Goal: Task Accomplishment & Management: Complete application form

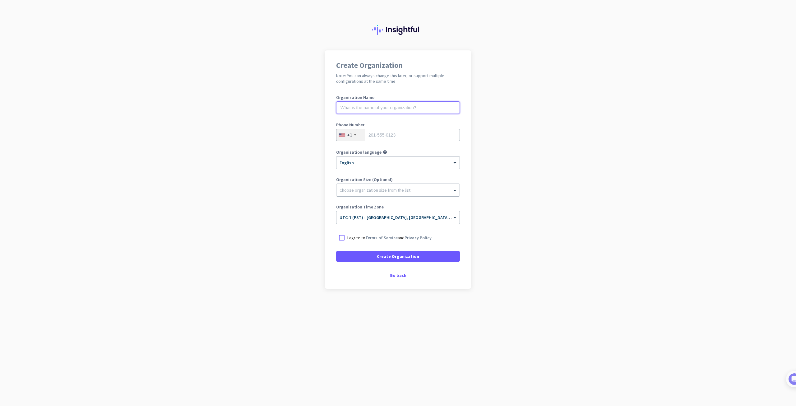
click at [356, 113] on input "text" at bounding box center [398, 107] width 124 height 12
click at [419, 133] on input "tel" at bounding box center [398, 135] width 124 height 12
type input "7787922768"
click at [381, 190] on div at bounding box center [397, 188] width 123 height 6
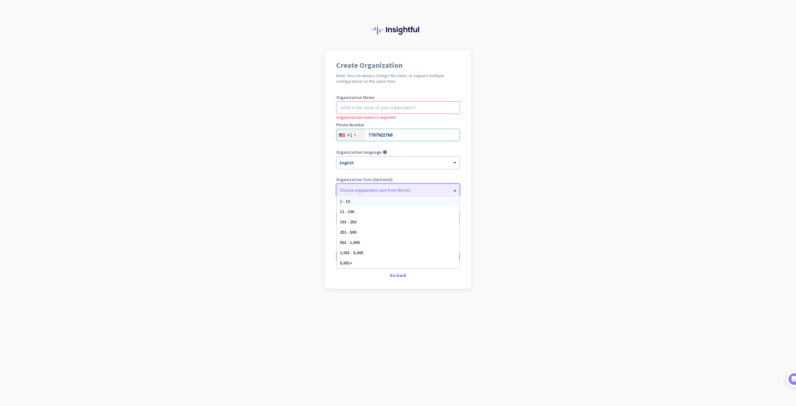
click at [382, 189] on div at bounding box center [397, 188] width 123 height 6
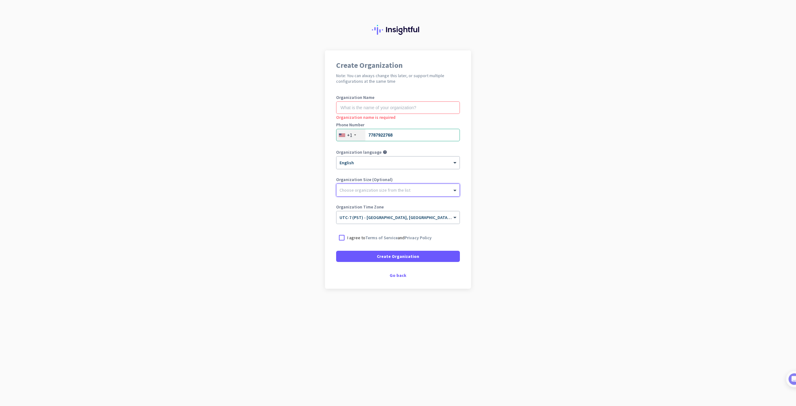
click at [383, 189] on div at bounding box center [397, 188] width 123 height 6
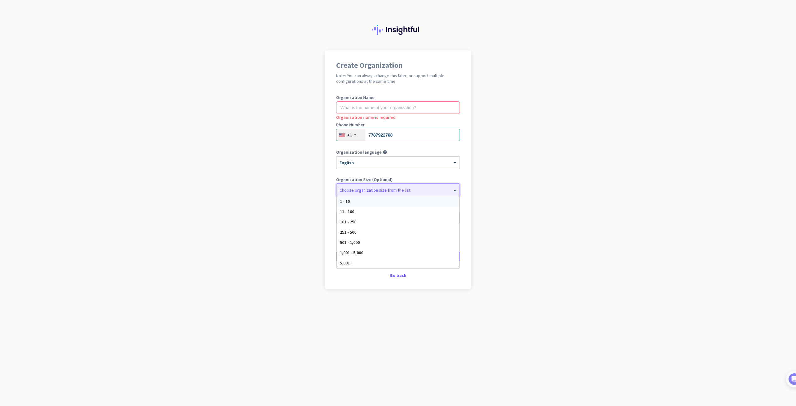
click at [372, 202] on div "1 - 10" at bounding box center [398, 201] width 122 height 10
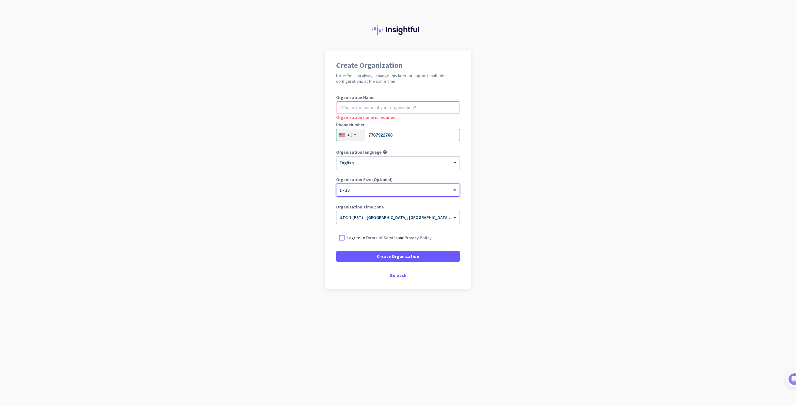
click at [376, 215] on input "text" at bounding box center [391, 215] width 104 height 5
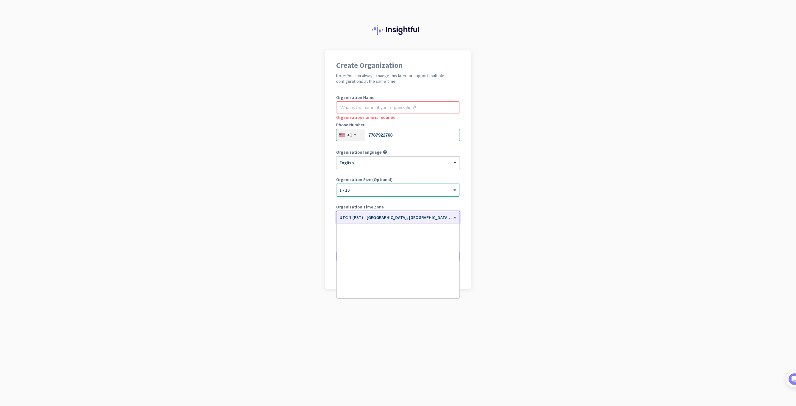
scroll to position [154, 0]
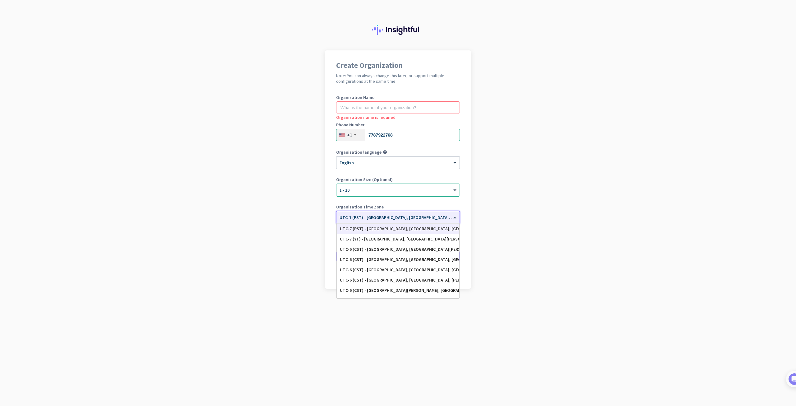
click at [377, 214] on input "text" at bounding box center [391, 215] width 104 height 5
click at [322, 221] on app-onboarding-organization "Create Organization Note: You can always change this later, or support multiple…" at bounding box center [398, 184] width 796 height 269
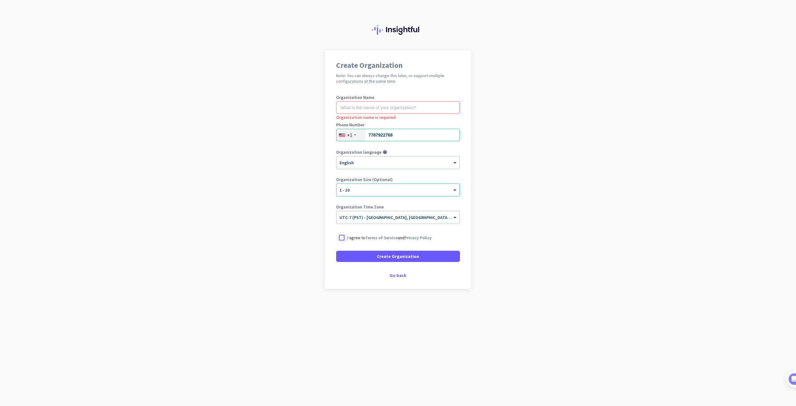
click at [345, 233] on div at bounding box center [341, 237] width 11 height 11
click at [379, 111] on input "text" at bounding box center [398, 107] width 124 height 12
type input "[PERSON_NAME]"
click at [427, 256] on span at bounding box center [398, 256] width 124 height 15
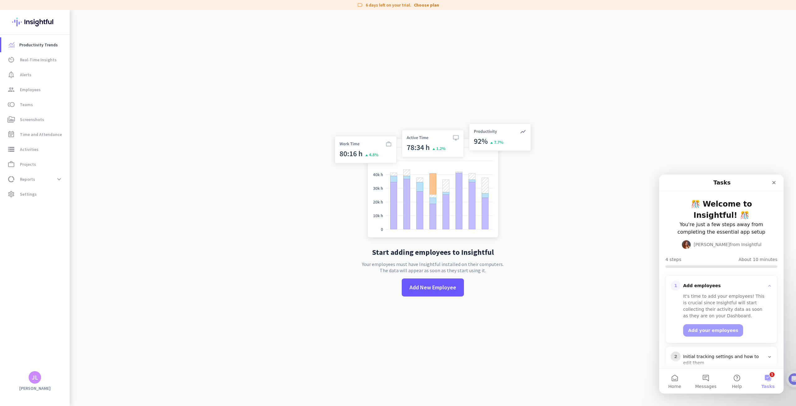
click at [767, 185] on div "Intercom messenger" at bounding box center [755, 182] width 47 height 11
click at [771, 183] on div "Close" at bounding box center [773, 182] width 11 height 11
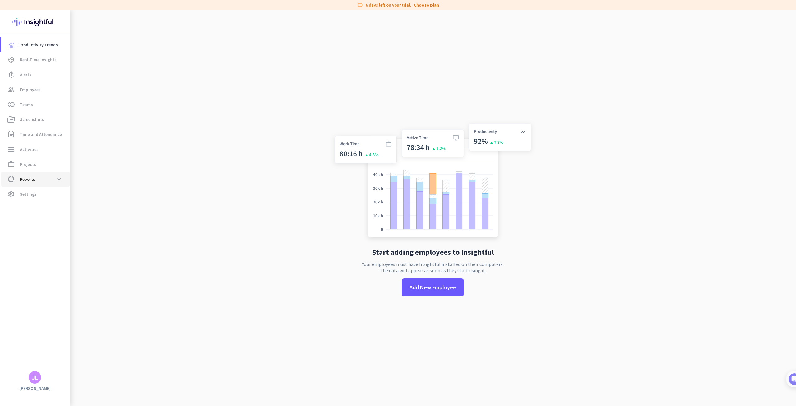
click at [32, 178] on span "Reports" at bounding box center [27, 178] width 15 height 7
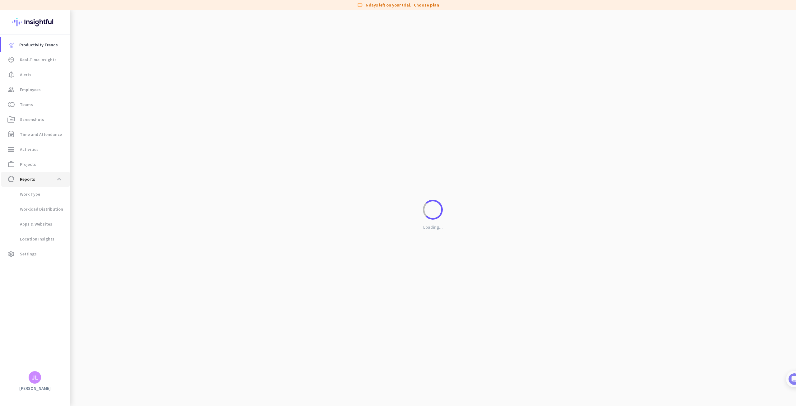
click at [49, 179] on span "data_usage Reports expand_less" at bounding box center [35, 178] width 58 height 11
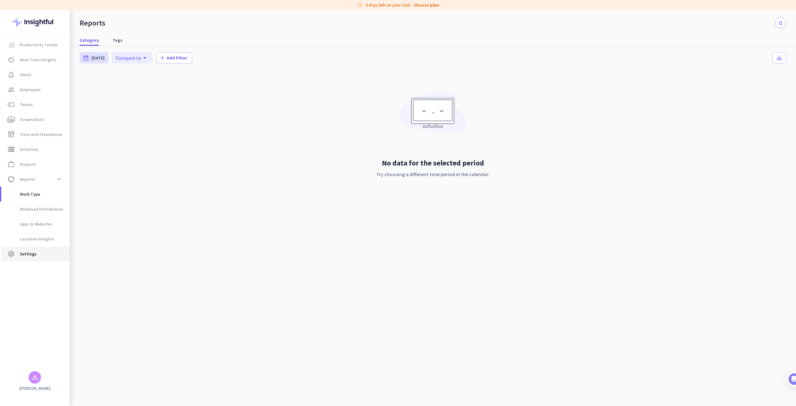
click at [37, 251] on span "settings Settings" at bounding box center [35, 253] width 58 height 7
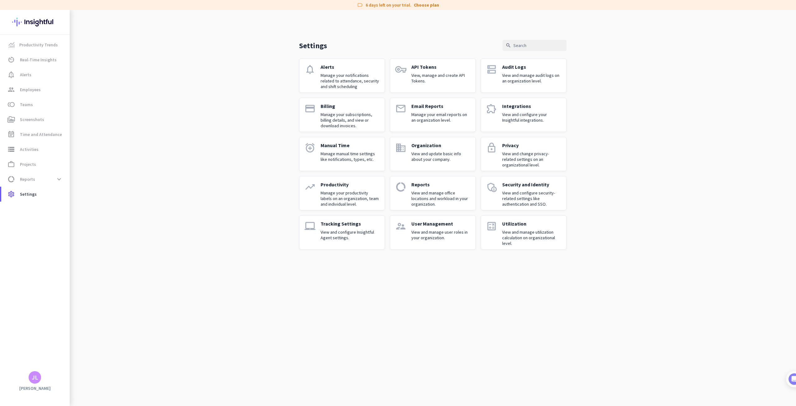
click at [329, 227] on div "Tracking Settings View and configure Insightful Agent settings." at bounding box center [349, 232] width 59 height 24
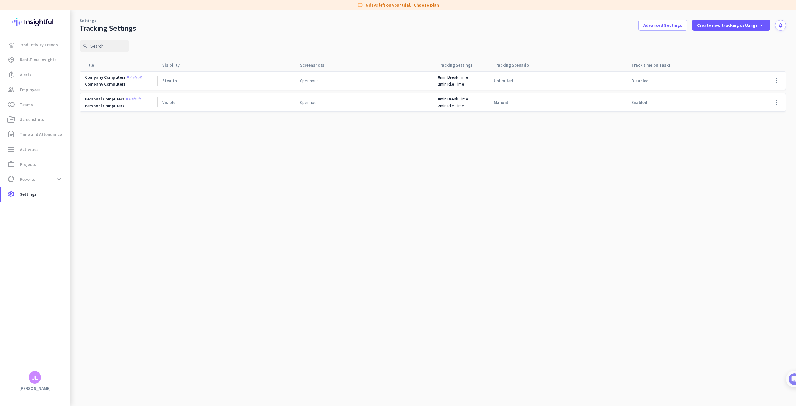
click at [407, 160] on cdk-virtual-scroll-viewport "Company computers Default Company Computers Stealth 0 per hour 0 min Break Time…" at bounding box center [433, 238] width 706 height 335
click at [780, 26] on icon "notifications" at bounding box center [780, 25] width 5 height 5
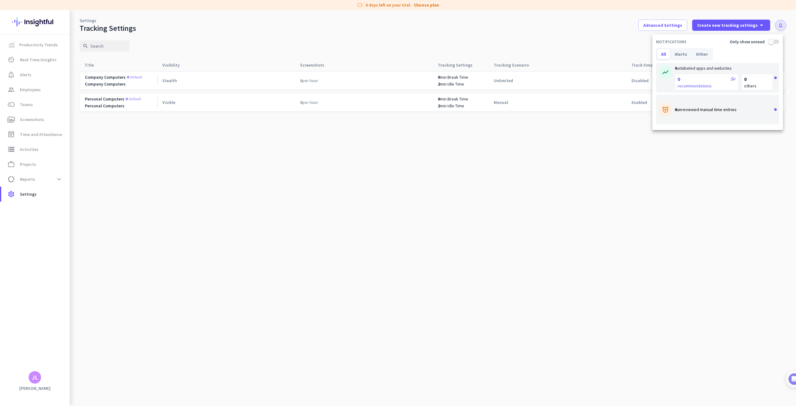
click at [780, 26] on div at bounding box center [398, 203] width 796 height 406
